Goal: Task Accomplishment & Management: Manage account settings

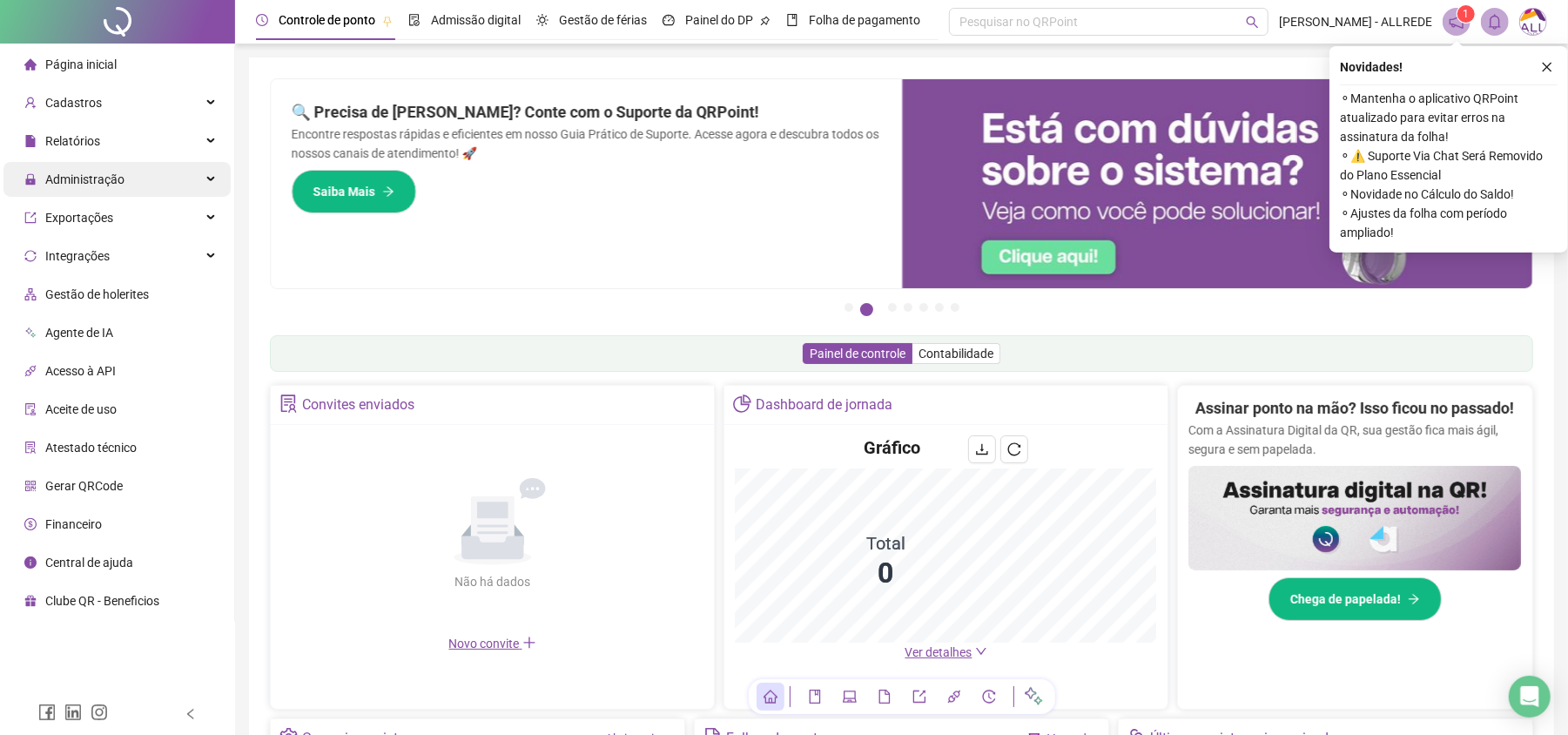
click at [60, 178] on span "Administração" at bounding box center [84, 179] width 79 height 14
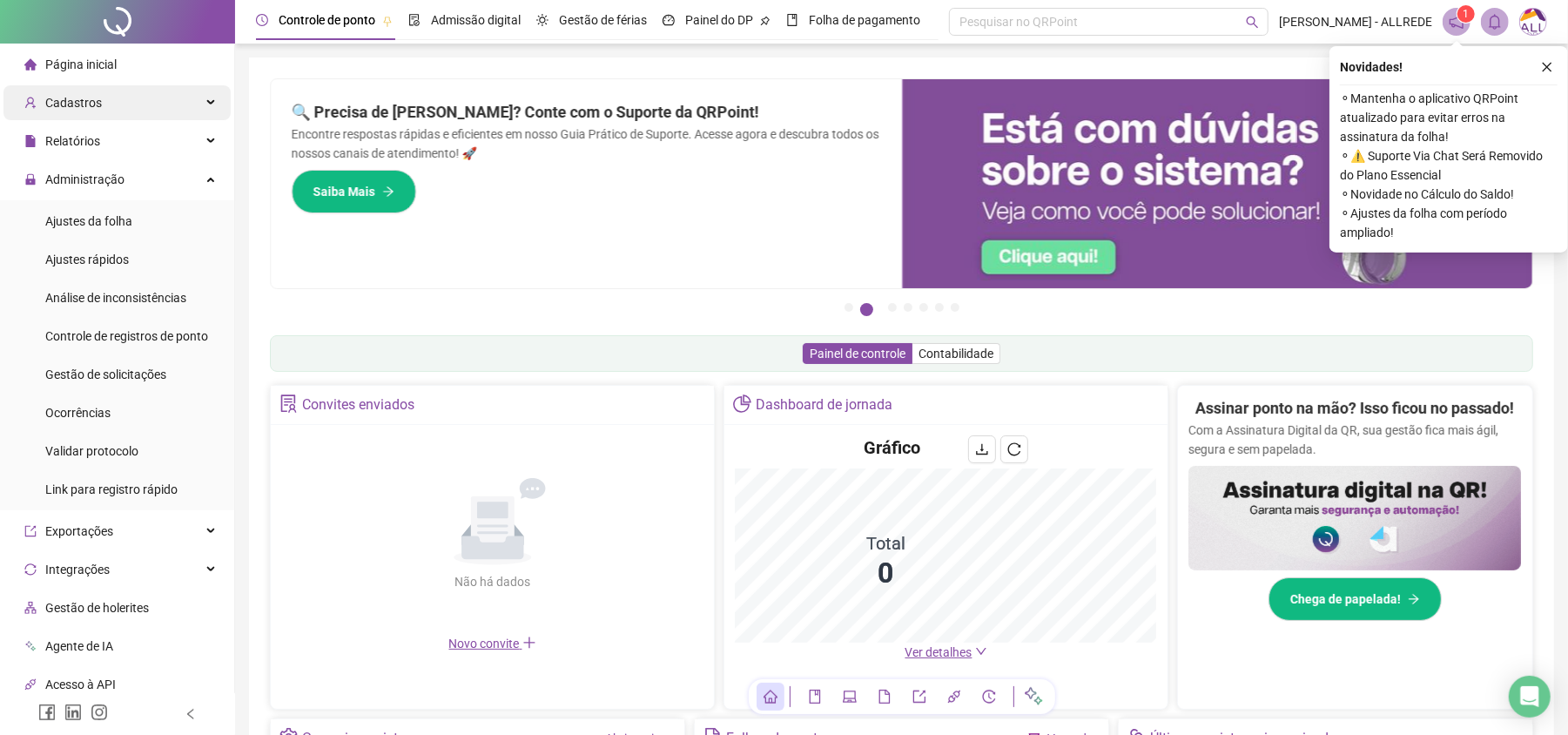
click at [73, 104] on span "Cadastros" at bounding box center [73, 102] width 56 height 14
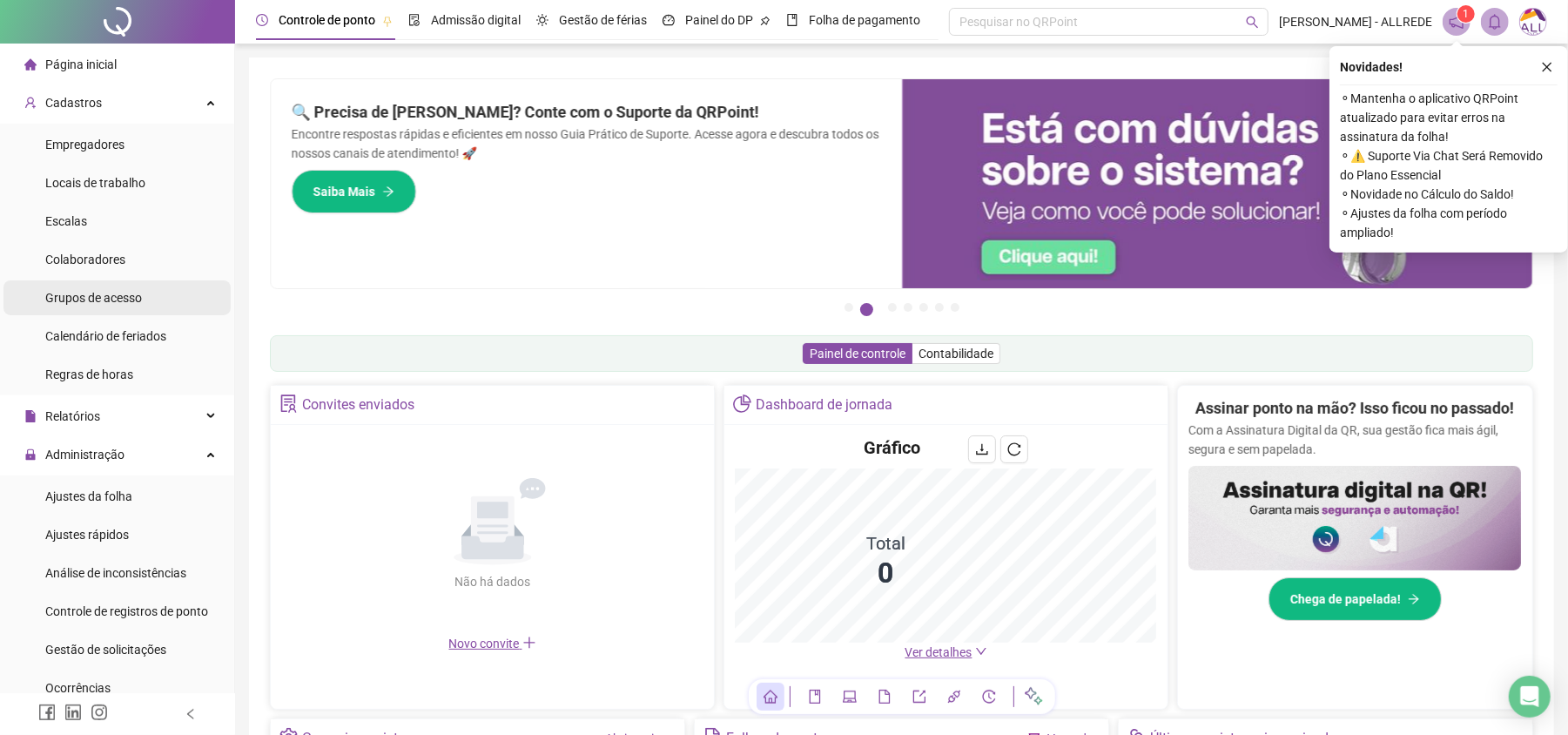
click at [96, 293] on span "Grupos de acesso" at bounding box center [93, 297] width 97 height 14
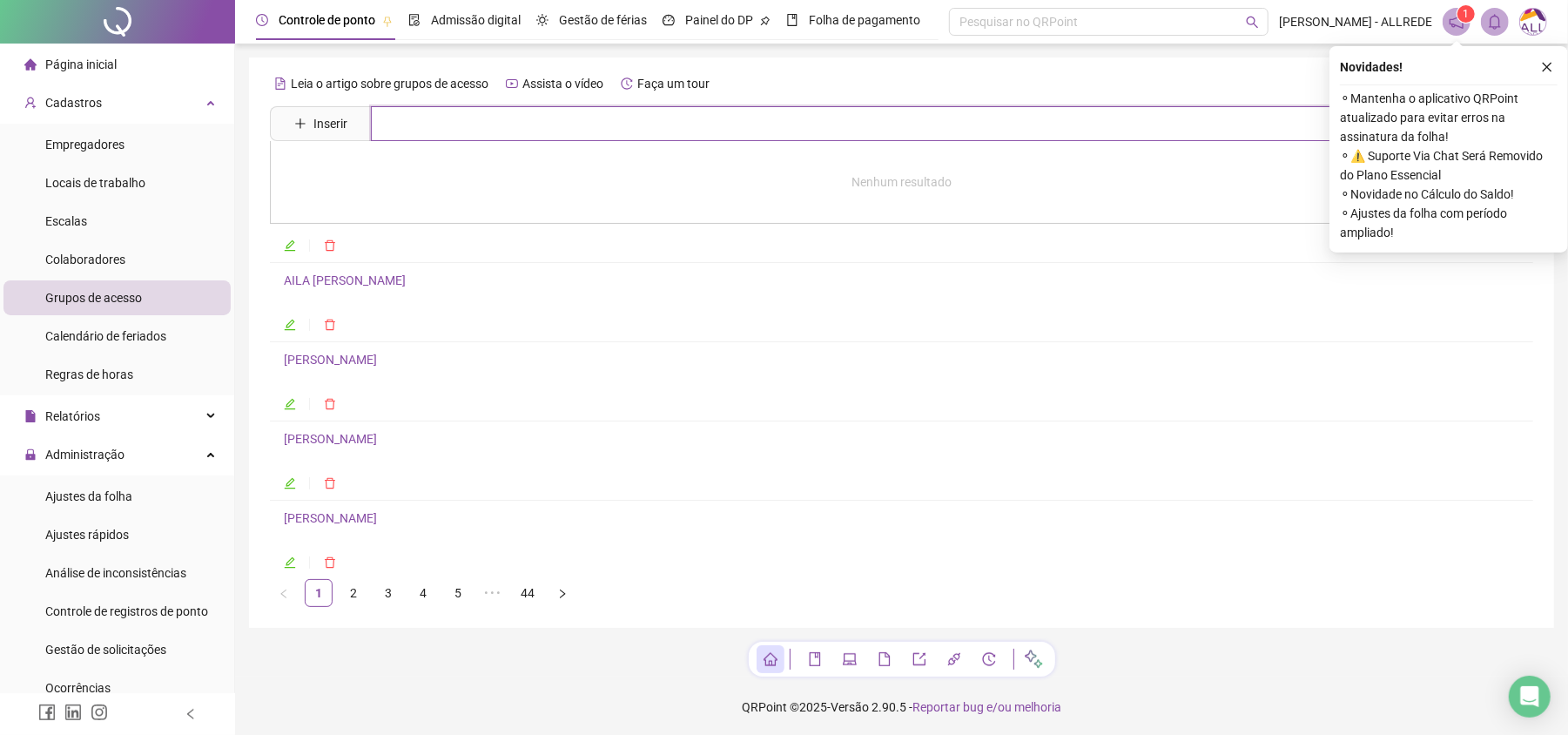
click at [439, 141] on div "Inserir Nenhum resultado" at bounding box center [901, 123] width 1263 height 34
type input "*****"
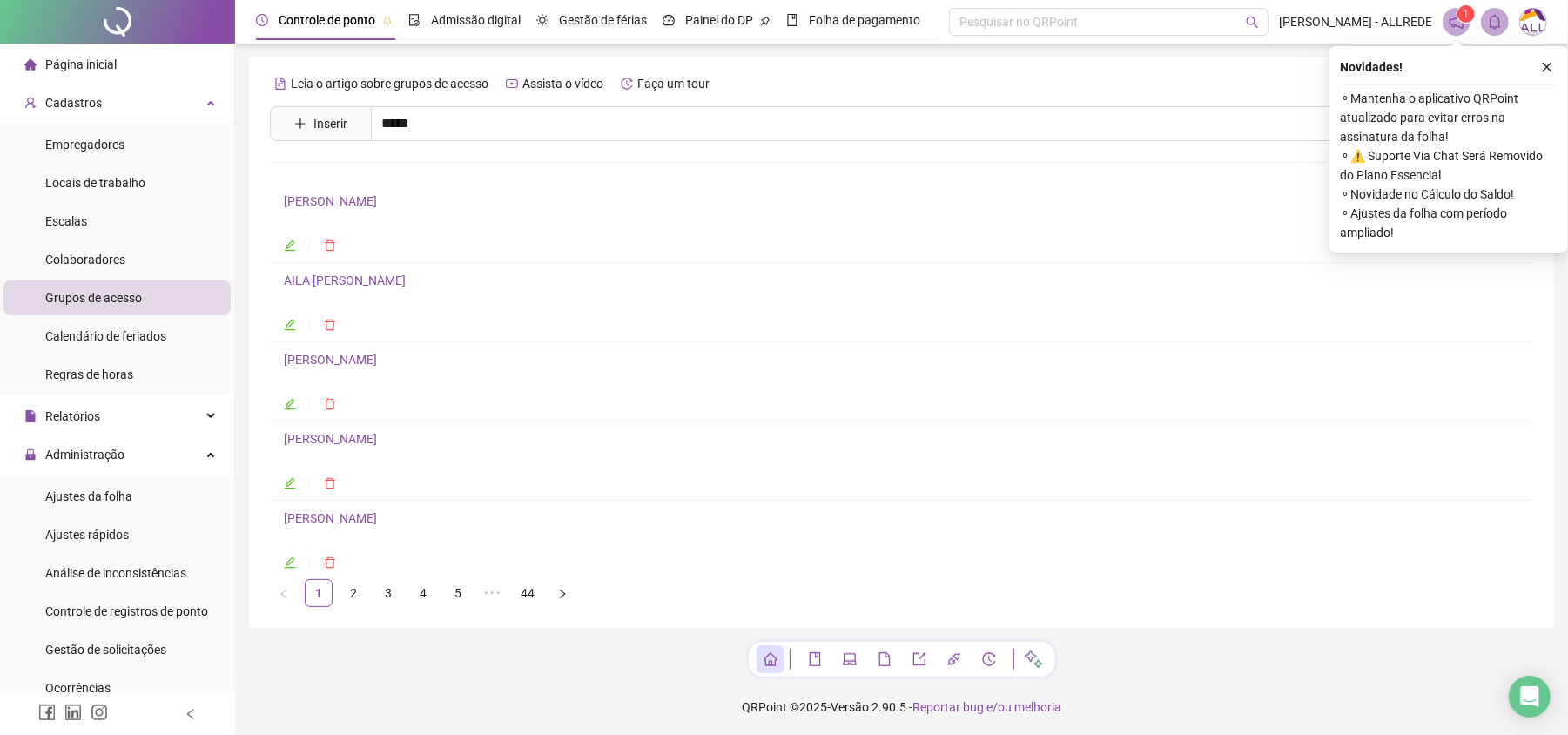
click at [413, 168] on link "DIRETORIA DE GENTE E GESTÃO" at bounding box center [390, 175] width 177 height 14
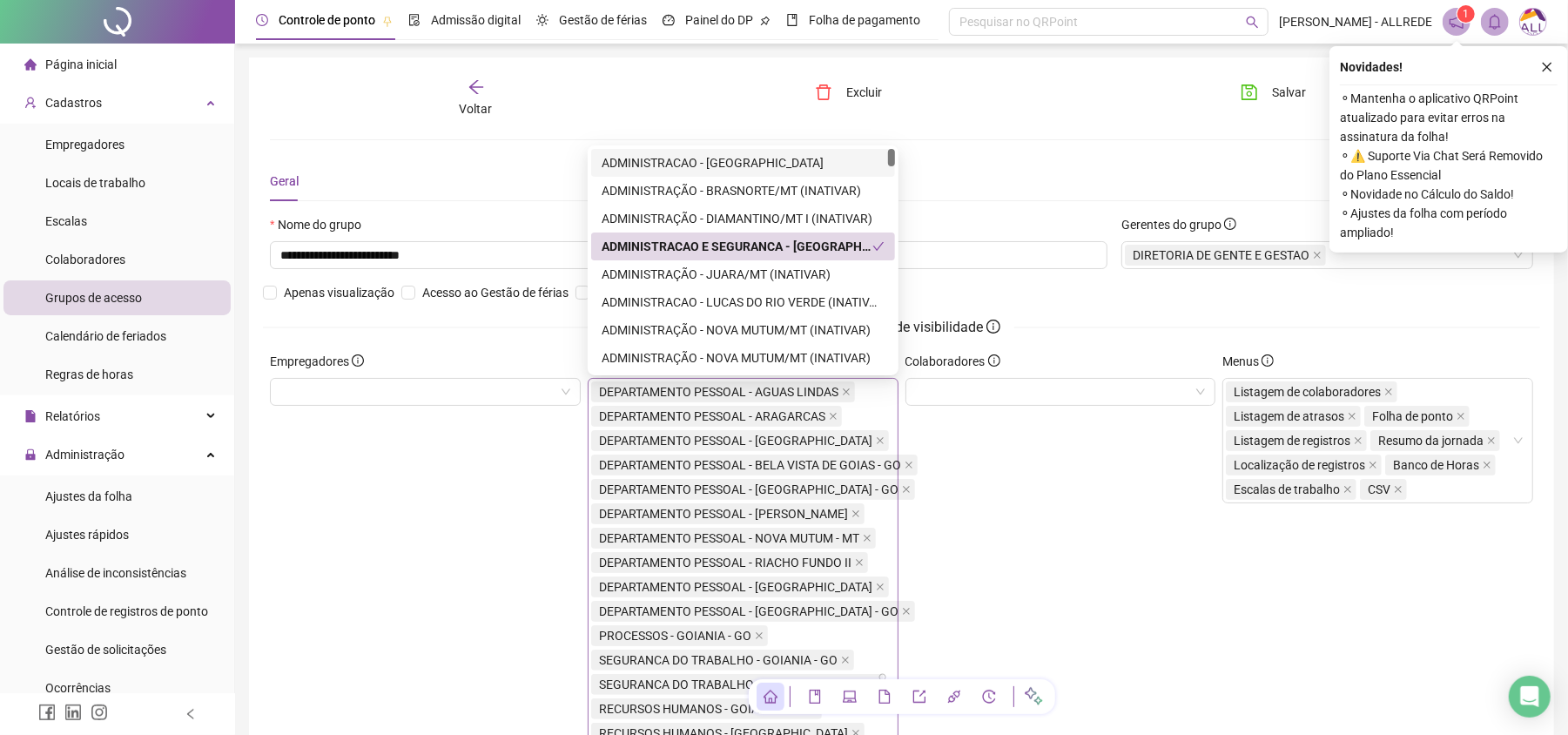
click at [869, 409] on div "DEPARTAMENTO PESSOAL - AGUAS LINDAS DEPARTAMENTO PESSOAL - ARAGARCAS DEPARTAMEN…" at bounding box center [789, 679] width 396 height 598
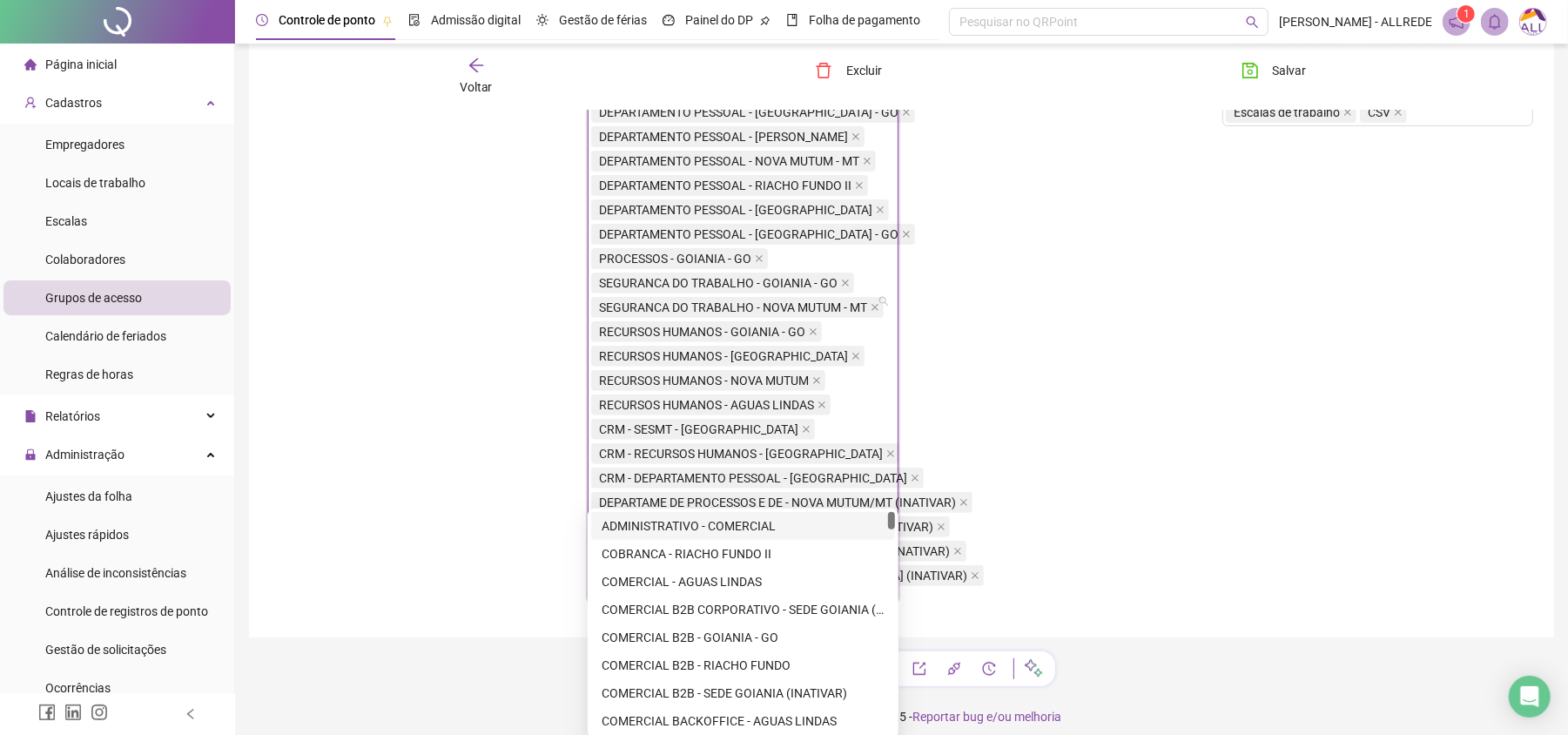
type input "*"
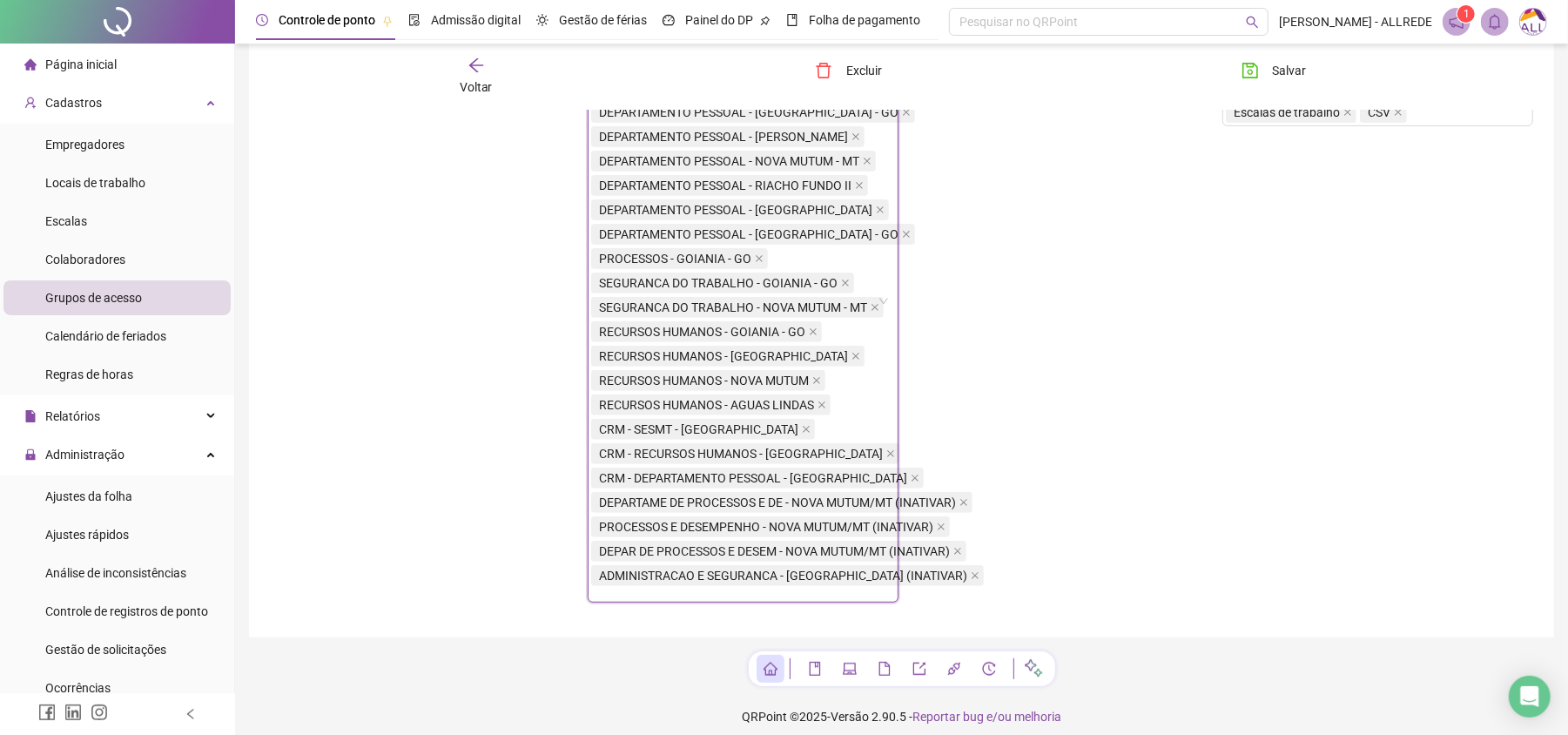
scroll to position [0, 0]
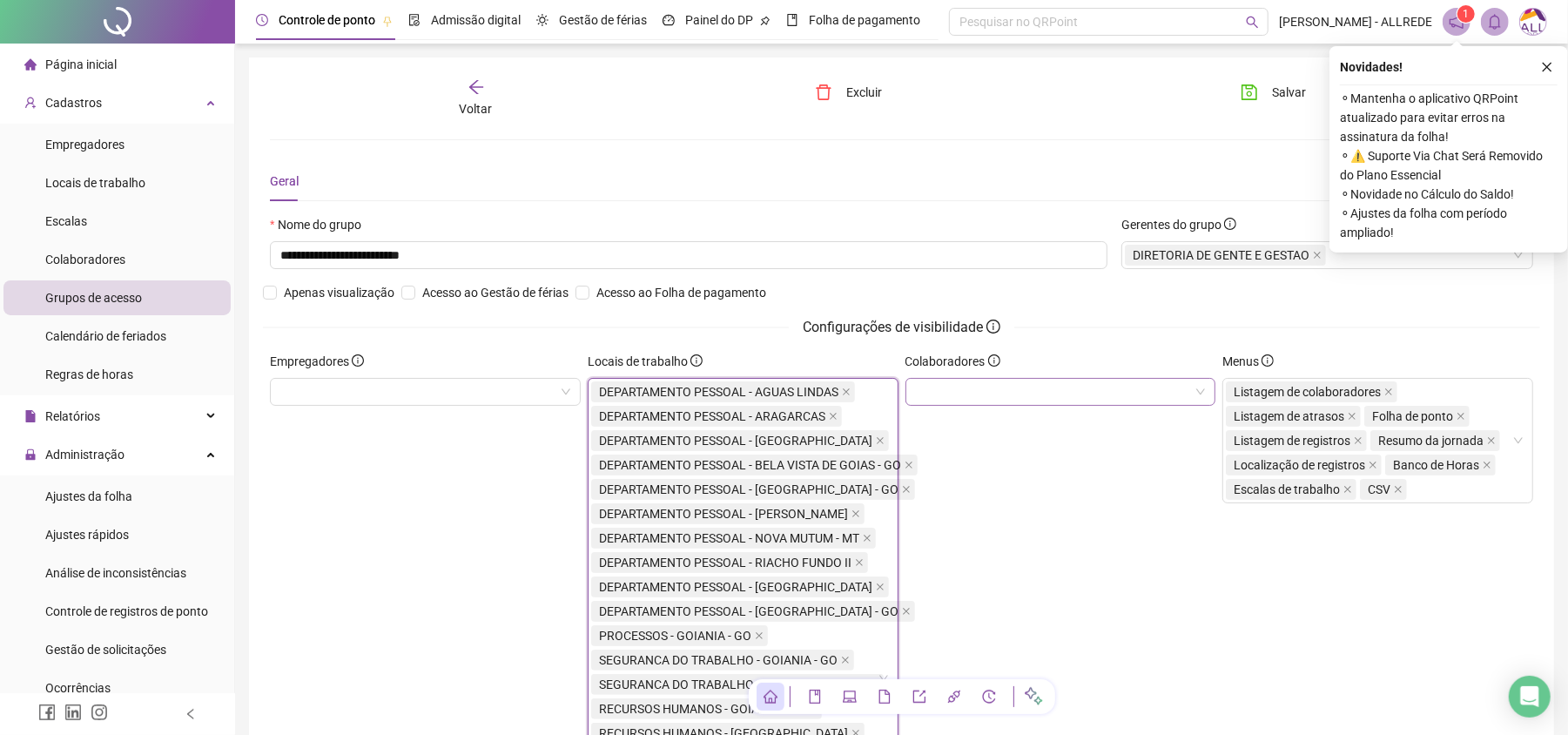
click at [1106, 402] on div at bounding box center [1060, 391] width 311 height 28
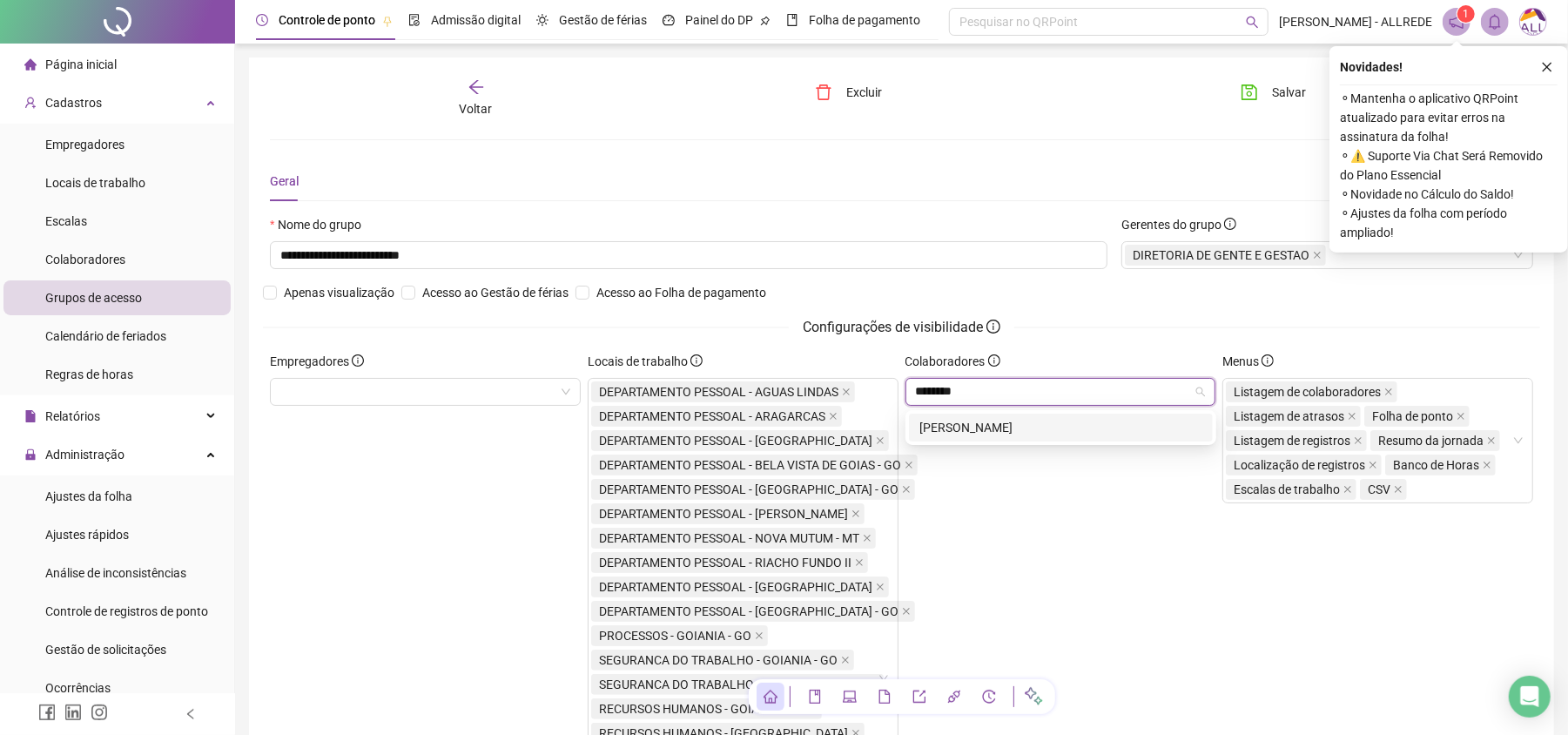
type input "*********"
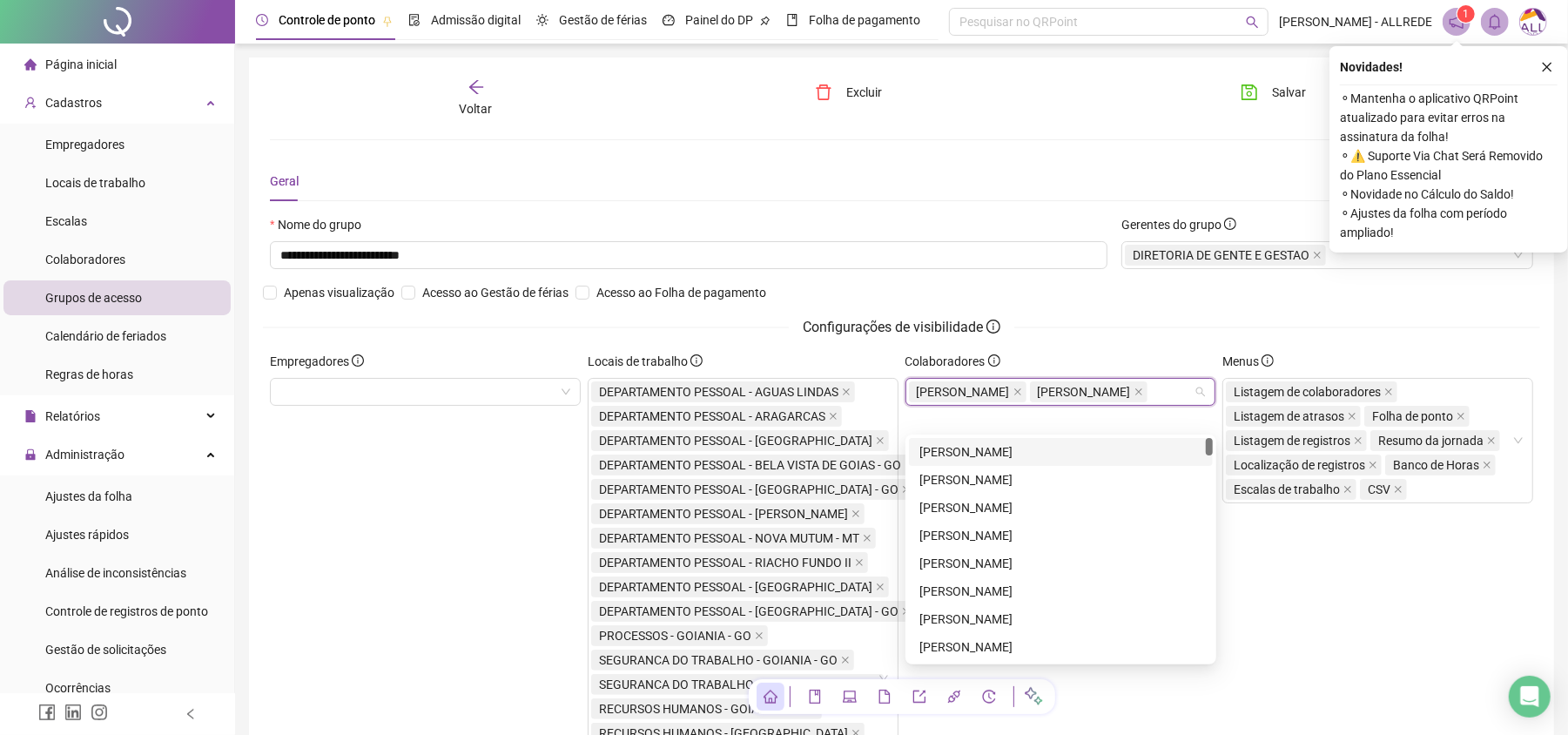
click at [1330, 54] on div "Novidades ! ⚬ Mantenha o aplicativo QRPoint atualizado para evitar erros na ass…" at bounding box center [1449, 149] width 239 height 206
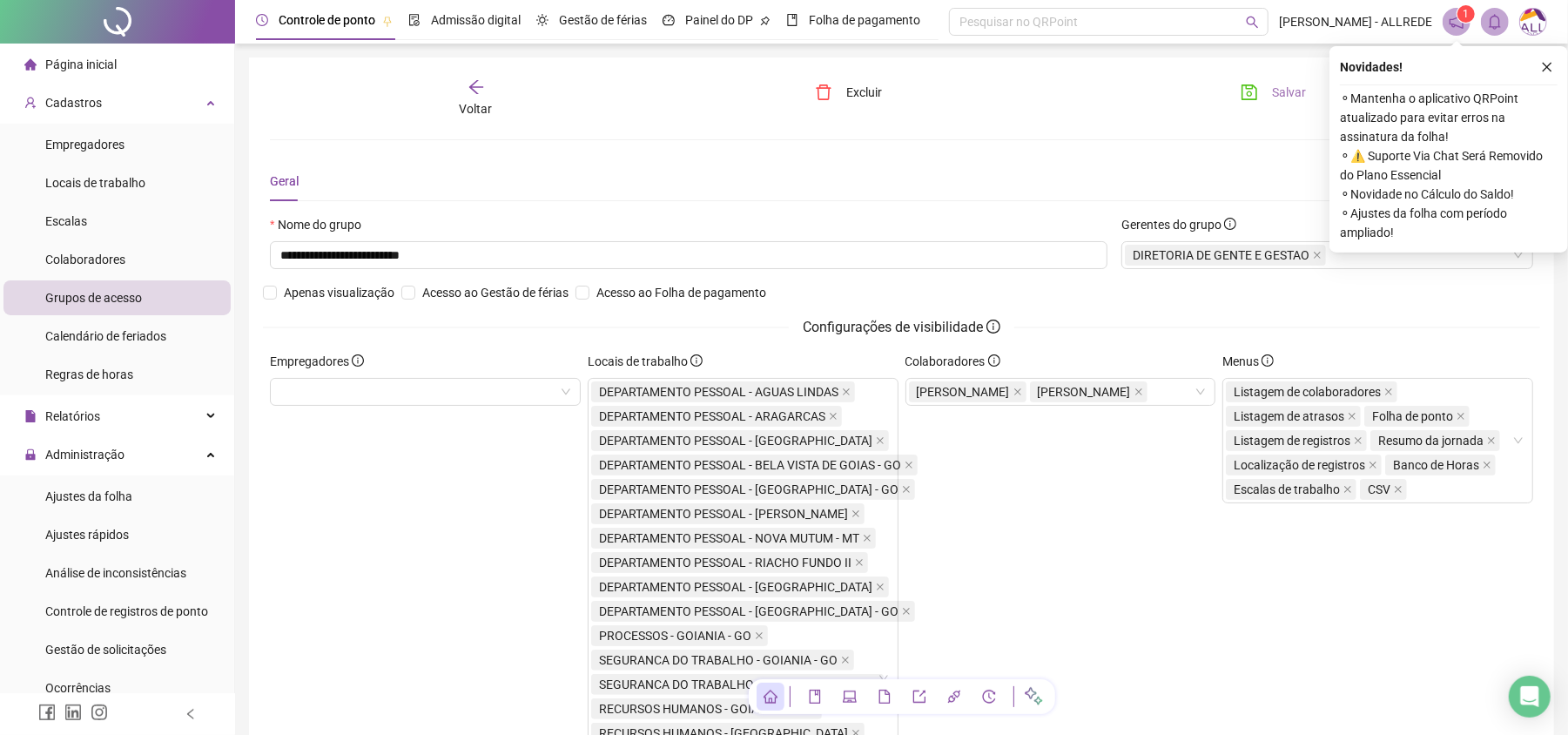
click at [1279, 93] on span "Salvar" at bounding box center [1289, 93] width 34 height 19
click at [112, 252] on span "Colaboradores" at bounding box center [85, 259] width 80 height 14
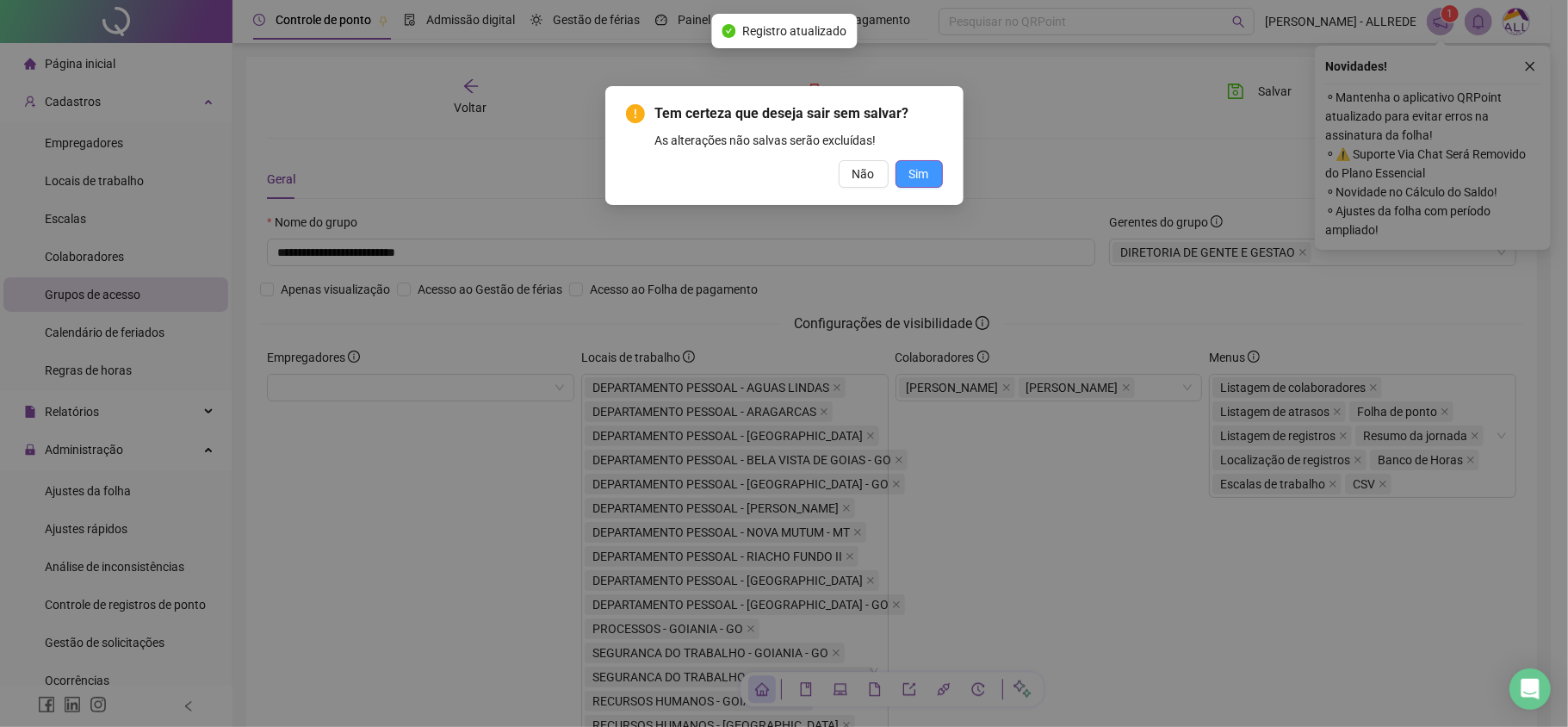
click at [940, 174] on button "Sim" at bounding box center [919, 173] width 47 height 27
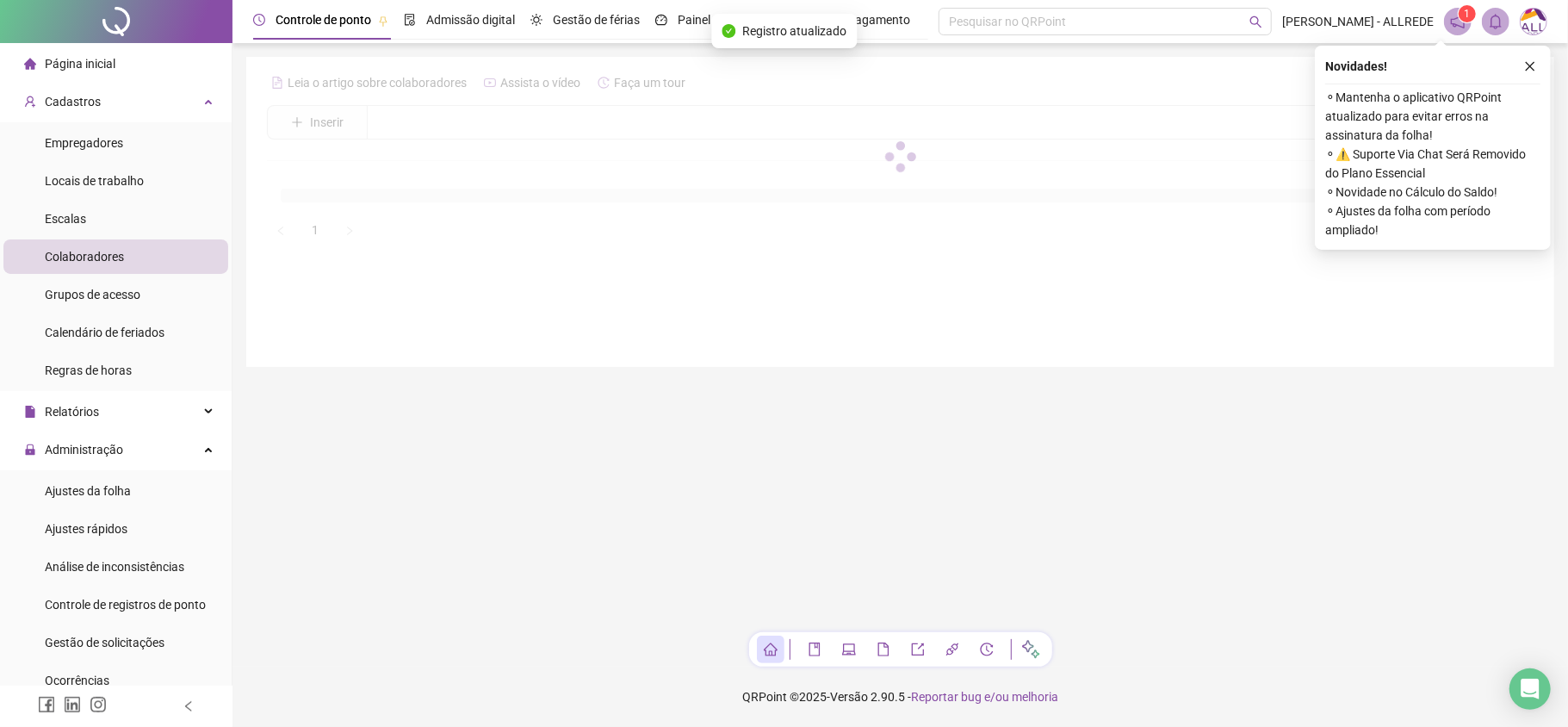
click at [935, 169] on div at bounding box center [900, 156] width 1267 height 175
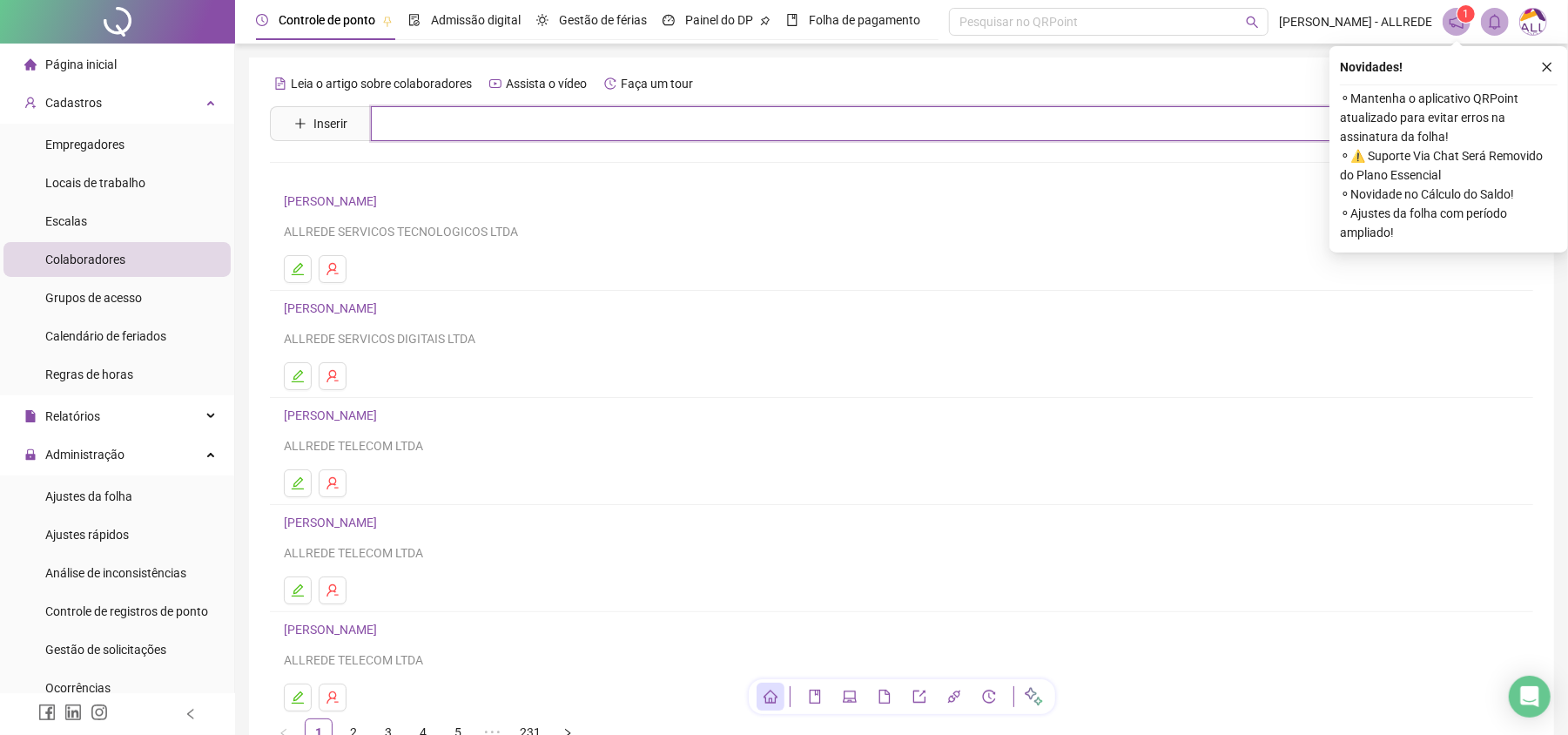
click at [931, 140] on input "text" at bounding box center [914, 123] width 1086 height 34
type input "*"
type input "*****"
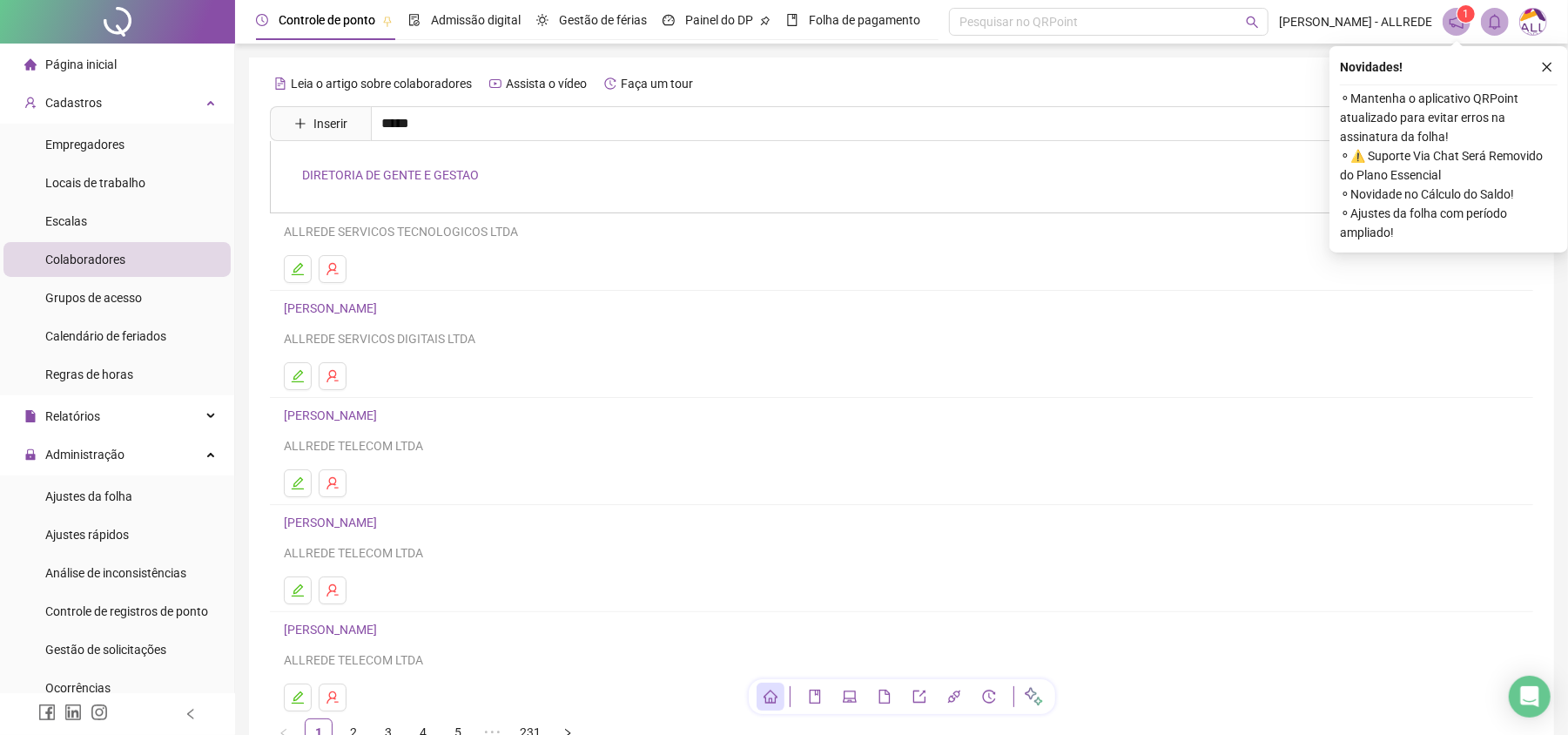
click at [353, 181] on link "DIRETORIA DE GENTE E GESTAO" at bounding box center [390, 175] width 177 height 14
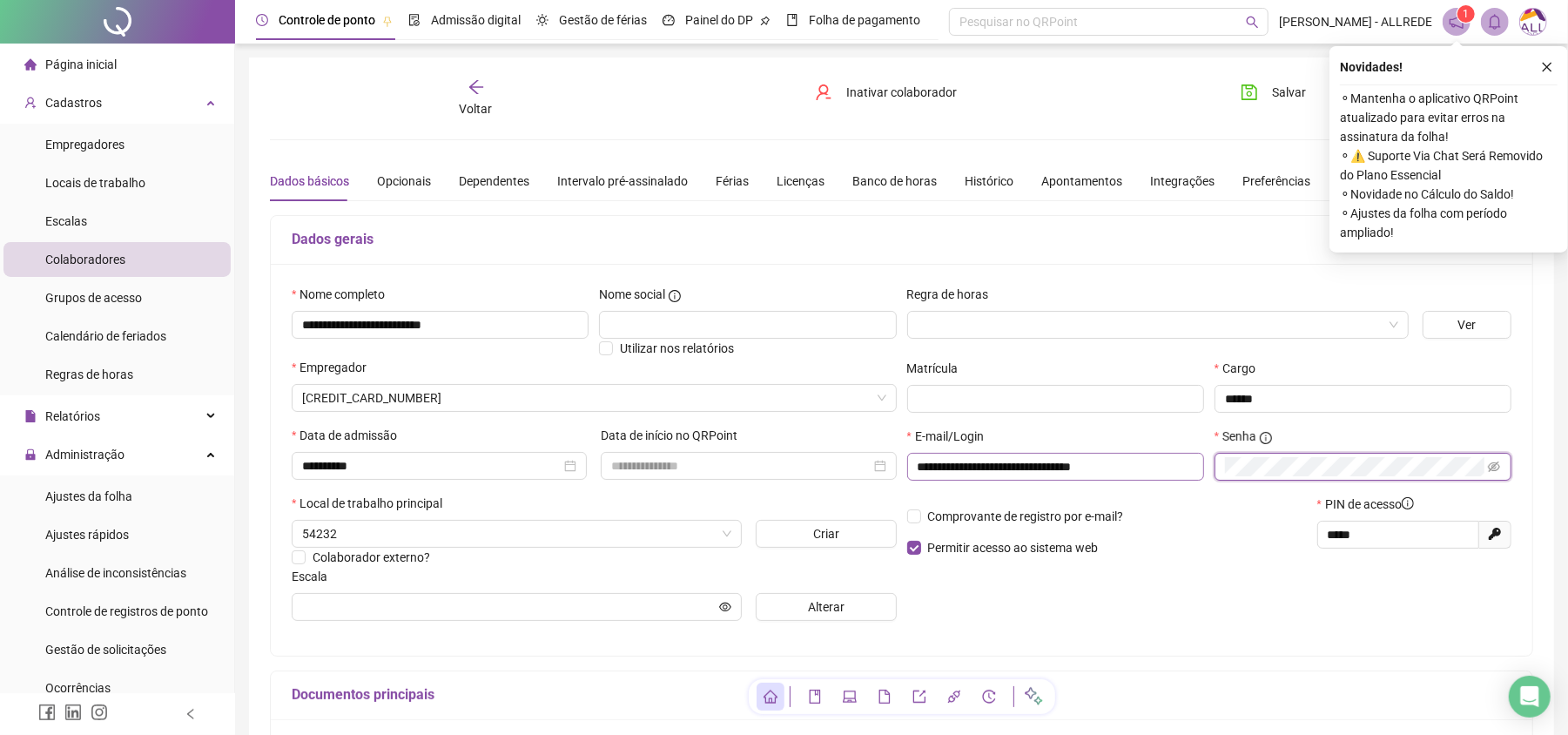
click at [1031, 465] on div "**********" at bounding box center [1209, 460] width 616 height 68
click at [1492, 472] on icon "eye-invisible" at bounding box center [1493, 466] width 12 height 12
click at [1492, 472] on icon "eye" at bounding box center [1493, 466] width 12 height 12
click at [1272, 84] on span "Salvar" at bounding box center [1289, 93] width 34 height 19
